Goal: Task Accomplishment & Management: Manage account settings

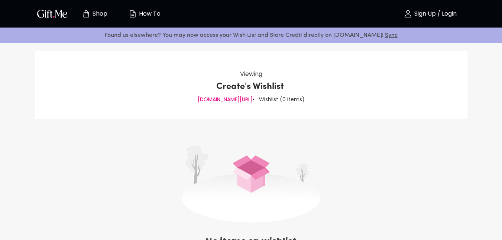
click at [445, 15] on p "Sign Up / Login" at bounding box center [435, 14] width 44 height 6
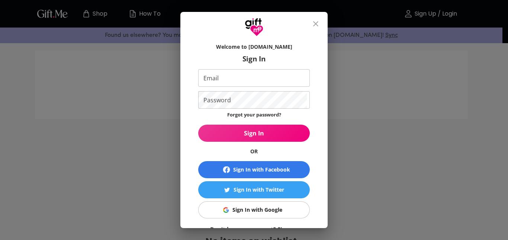
click at [412, 91] on div "Welcome to [DOMAIN_NAME] Sign In Email Email Password Password Forgot your pass…" at bounding box center [254, 120] width 508 height 240
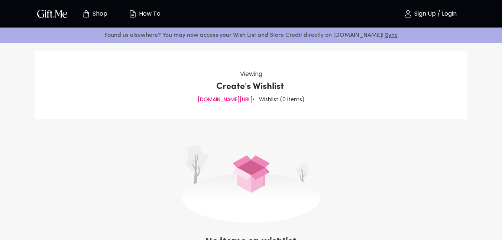
click at [404, 11] on icon "button" at bounding box center [408, 13] width 9 height 9
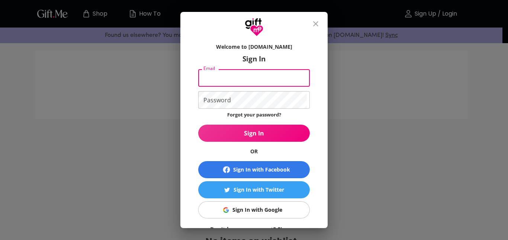
click at [258, 81] on input "Email" at bounding box center [252, 77] width 109 height 17
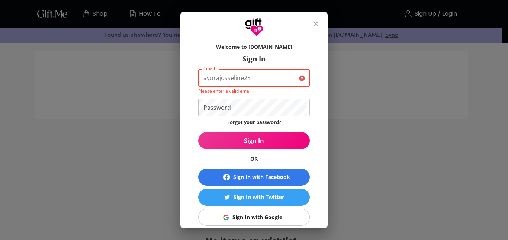
paste input "@"
type input "[EMAIL_ADDRESS][DOMAIN_NAME]"
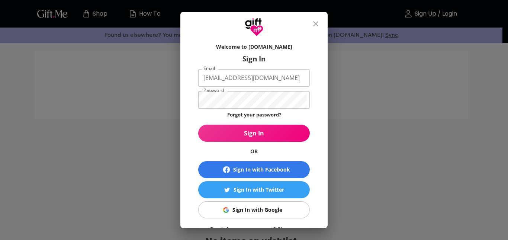
click at [264, 131] on span "Sign In" at bounding box center [254, 133] width 112 height 8
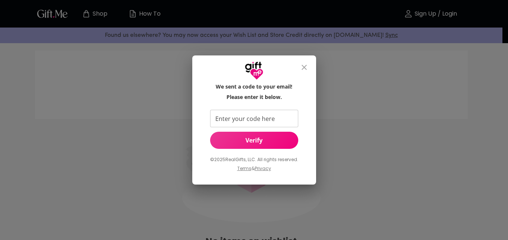
click at [225, 114] on input "Enter your code here" at bounding box center [252, 118] width 85 height 17
type input "249159"
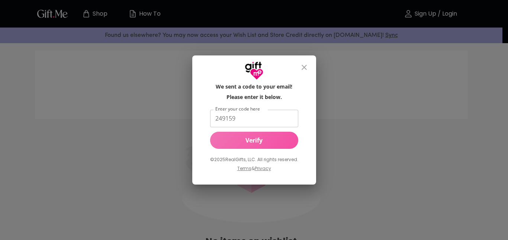
click at [281, 137] on span "Verify" at bounding box center [254, 140] width 88 height 8
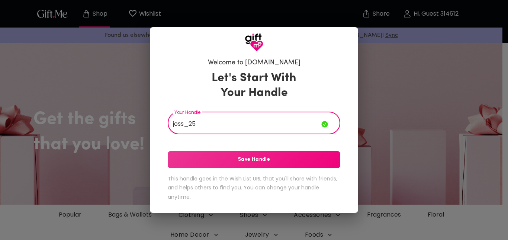
type input "joss_25"
click at [269, 163] on span "Save Handle" at bounding box center [254, 159] width 173 height 8
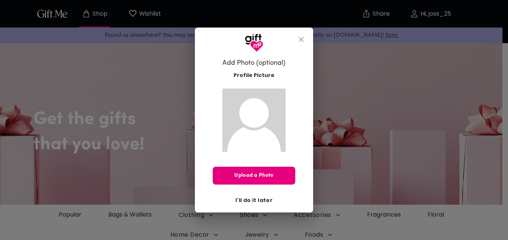
click at [260, 201] on span "I'll do it later" at bounding box center [253, 200] width 37 height 8
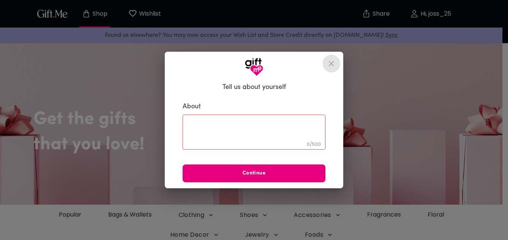
click at [330, 62] on icon "close" at bounding box center [331, 63] width 5 height 5
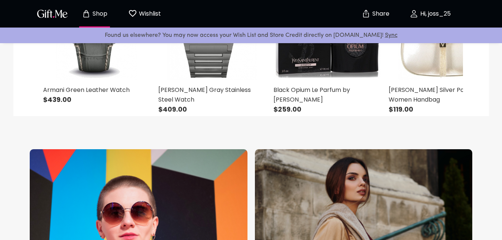
scroll to position [460, 0]
